Goal: Navigation & Orientation: Find specific page/section

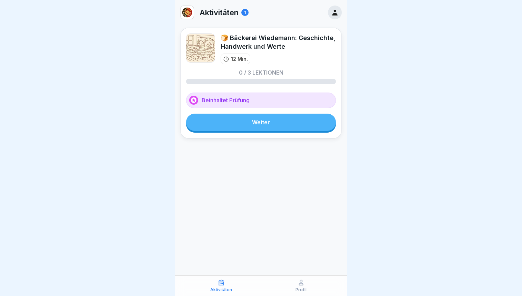
click at [300, 286] on icon at bounding box center [300, 282] width 7 height 7
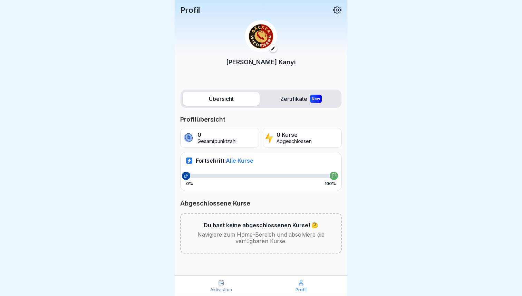
click at [221, 284] on icon at bounding box center [221, 282] width 7 height 7
